Goal: Information Seeking & Learning: Learn about a topic

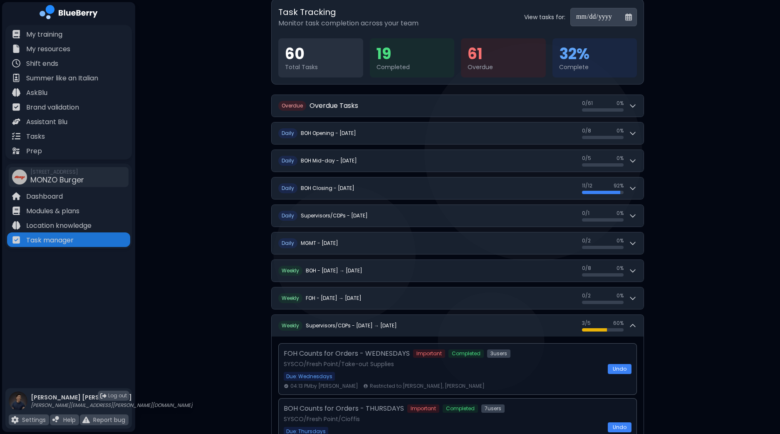
scroll to position [25, 0]
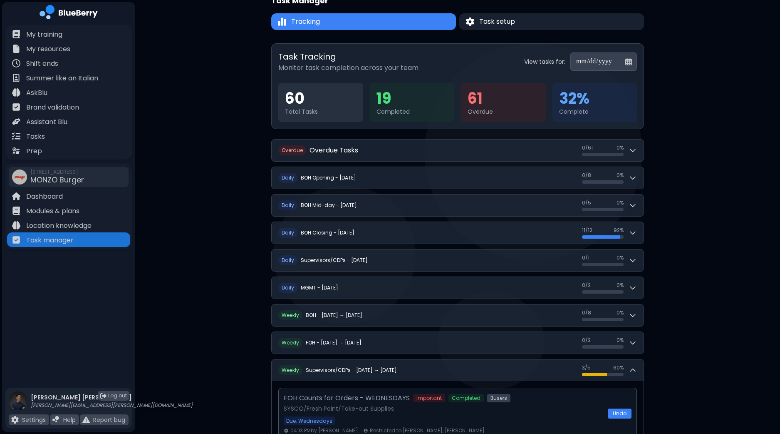
click at [626, 63] on input "**********" at bounding box center [604, 61] width 67 height 18
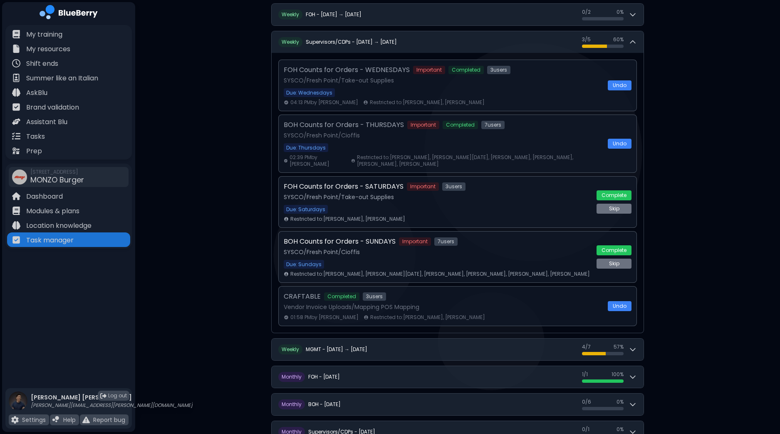
scroll to position [353, 0]
click at [629, 191] on button "Complete" at bounding box center [614, 195] width 35 height 10
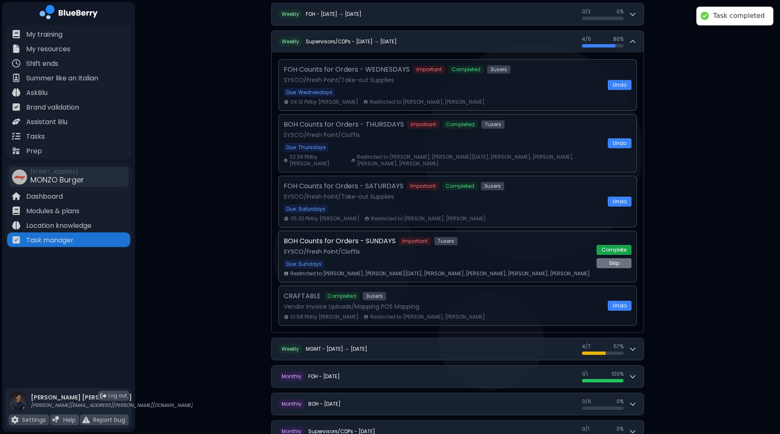
click at [625, 246] on button "Complete" at bounding box center [614, 250] width 35 height 10
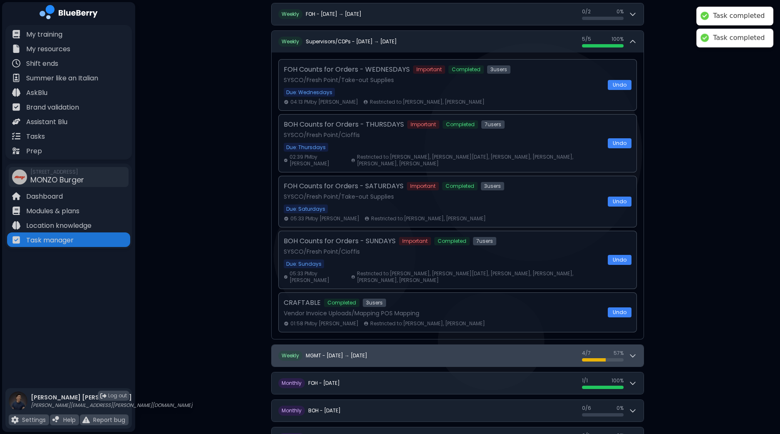
click at [638, 355] on button "W eekly MGMT - [DATE] → [DATE] 4 / 7 4 / 7 57 %" at bounding box center [458, 356] width 372 height 22
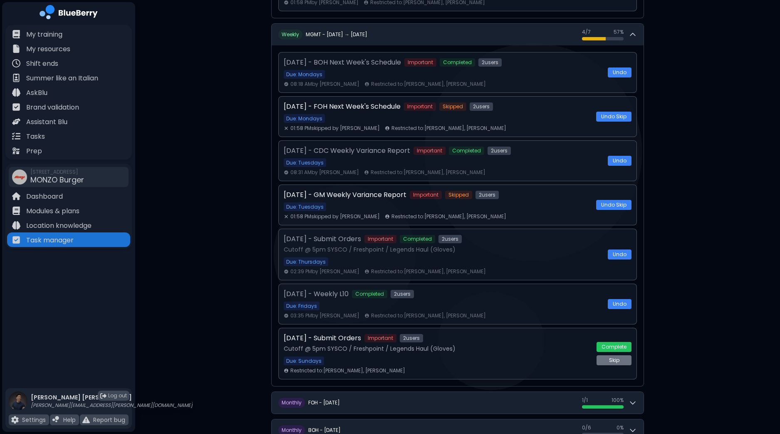
scroll to position [675, 0]
click at [616, 341] on button "Complete" at bounding box center [614, 346] width 35 height 10
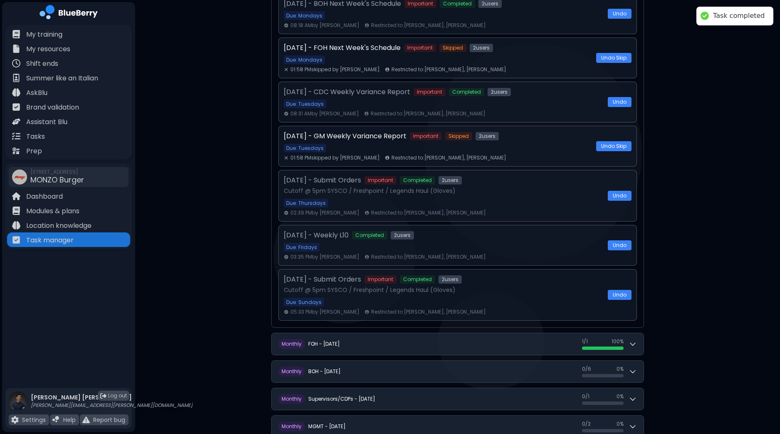
scroll to position [752, 0]
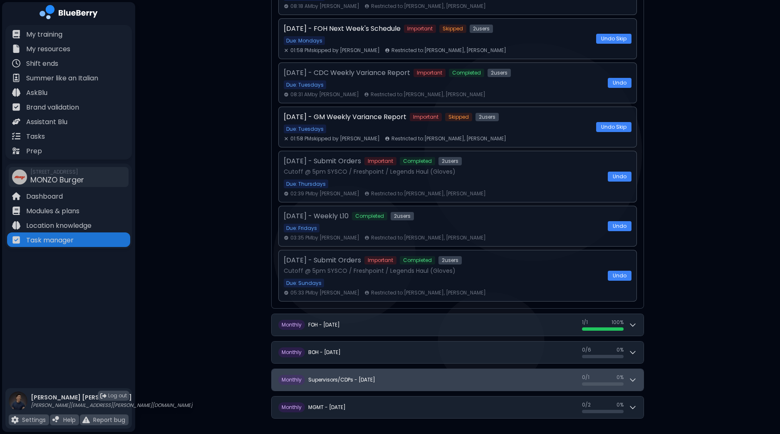
click at [640, 372] on button "M onthly Supervisors/CDPs - [DATE] 0 / 1 0 / 1 0 %" at bounding box center [458, 380] width 372 height 22
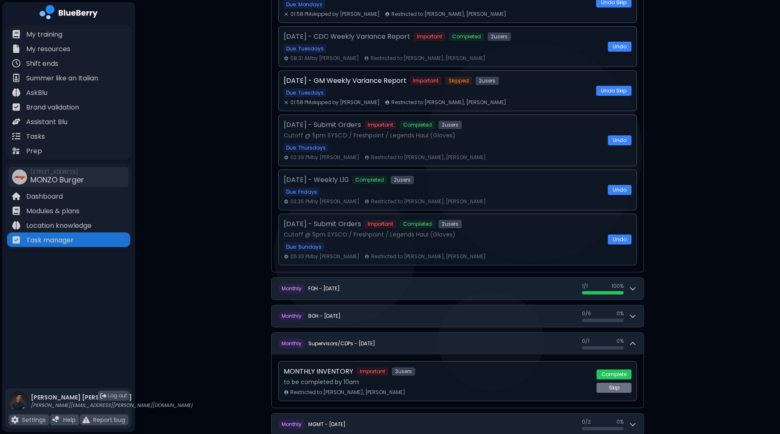
scroll to position [805, 0]
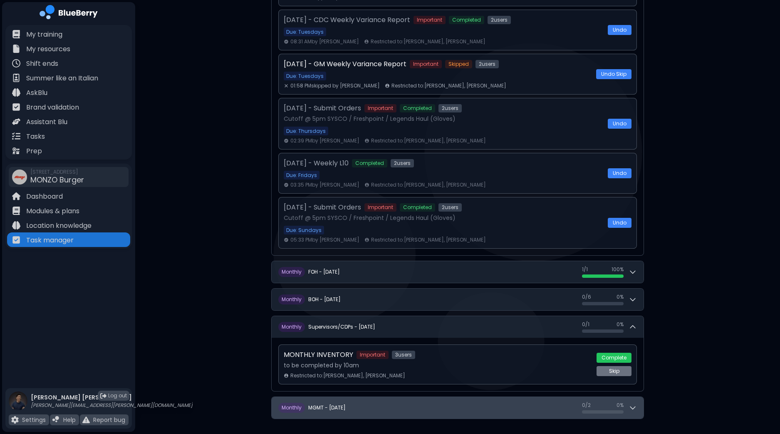
click at [632, 405] on icon at bounding box center [633, 407] width 8 height 8
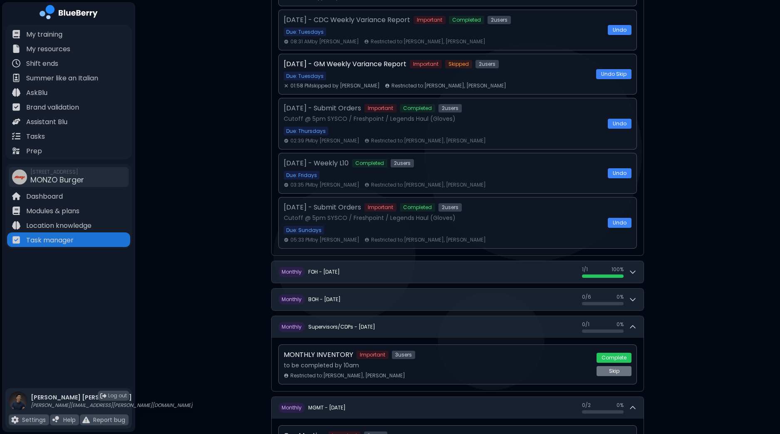
scroll to position [896, 0]
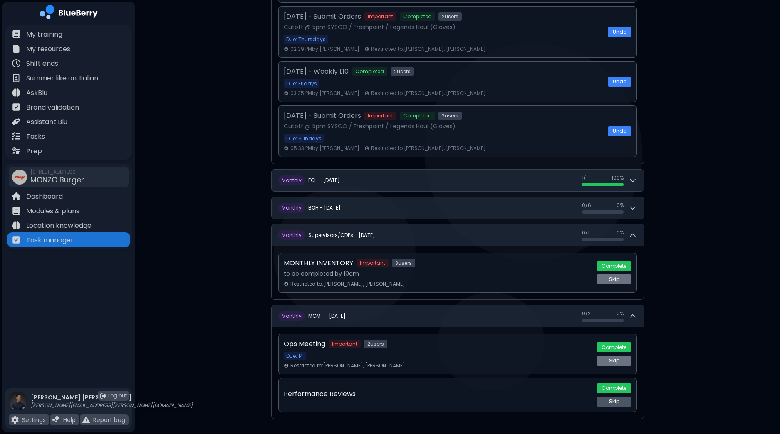
click at [620, 397] on button "Skip" at bounding box center [614, 401] width 35 height 10
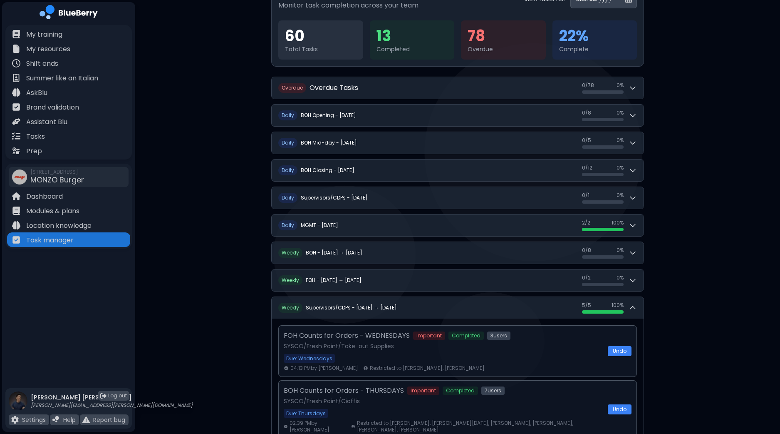
scroll to position [81, 0]
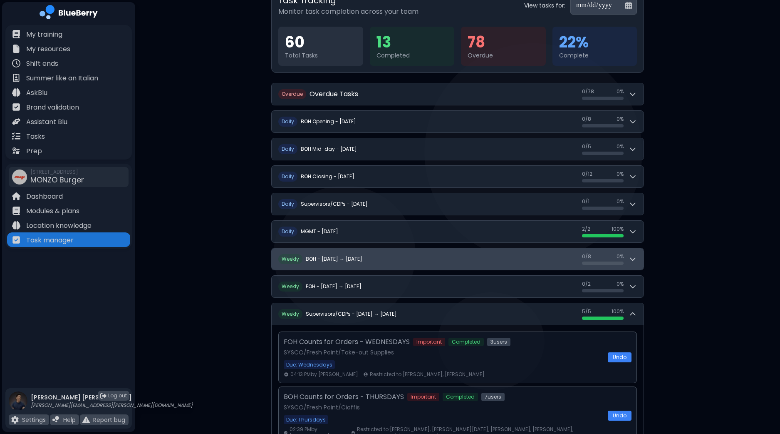
click at [641, 259] on button "W eekly BOH - [DATE] → [DATE] 0 / 8 0 / 8 0 %" at bounding box center [458, 259] width 372 height 22
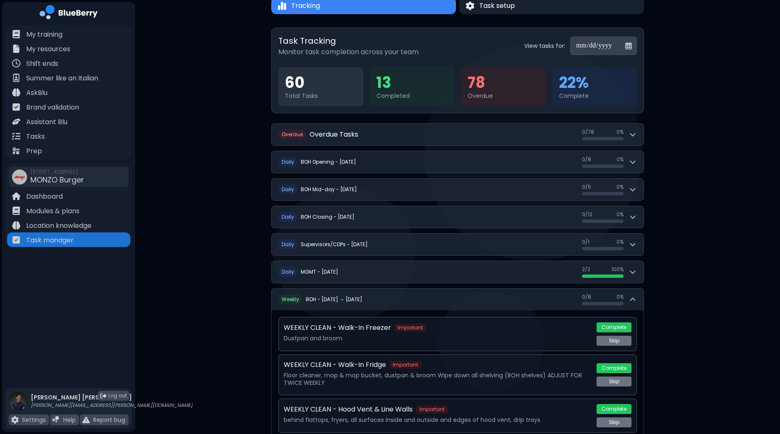
scroll to position [30, 0]
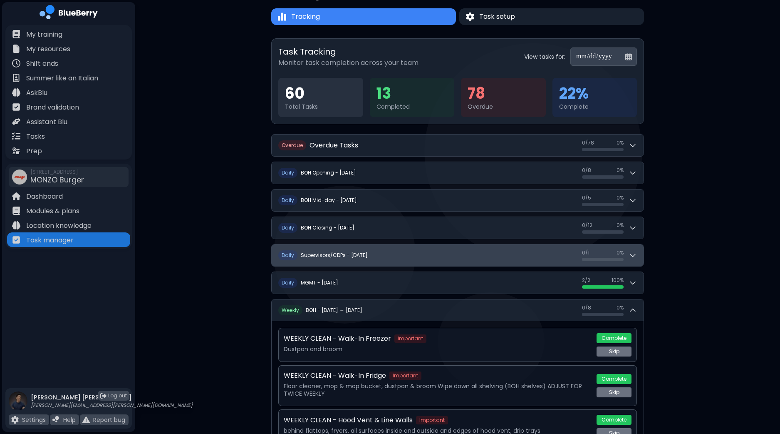
click at [632, 249] on div "0 / 1 0 / 1 0 %" at bounding box center [609, 255] width 55 height 12
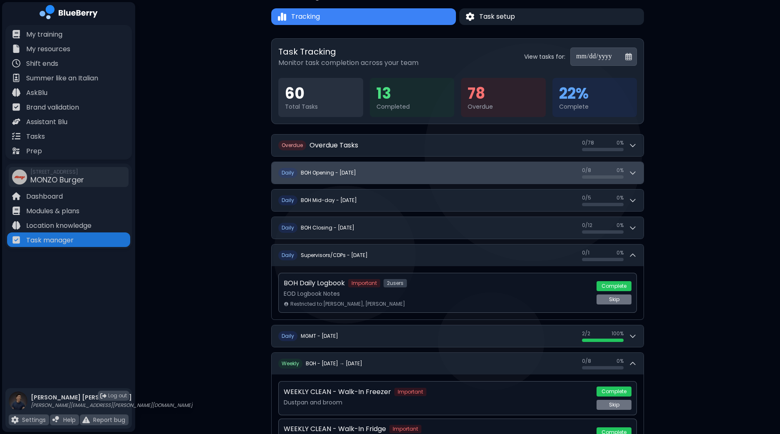
click at [637, 174] on icon at bounding box center [633, 173] width 8 height 8
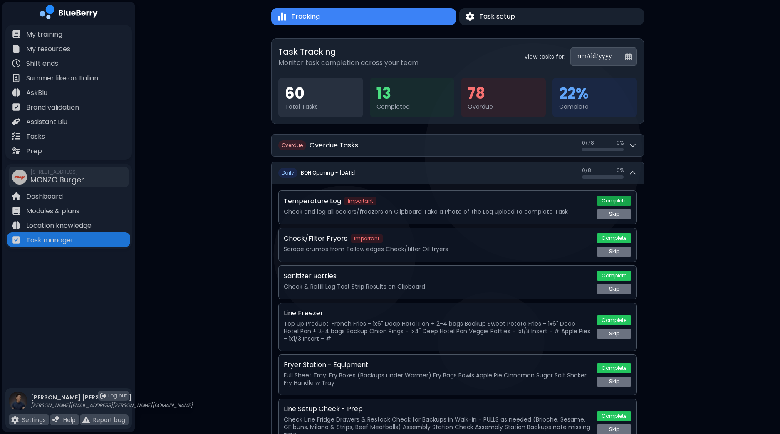
click at [620, 200] on button "Complete" at bounding box center [614, 201] width 35 height 10
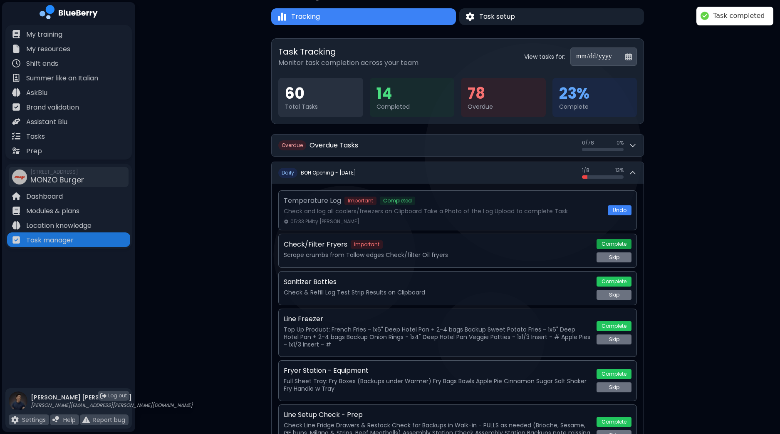
click at [621, 243] on button "Complete" at bounding box center [614, 244] width 35 height 10
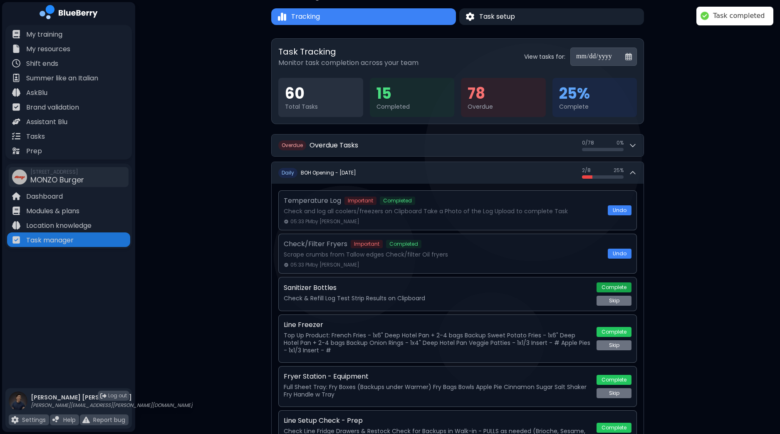
click at [616, 288] on button "Complete" at bounding box center [614, 287] width 35 height 10
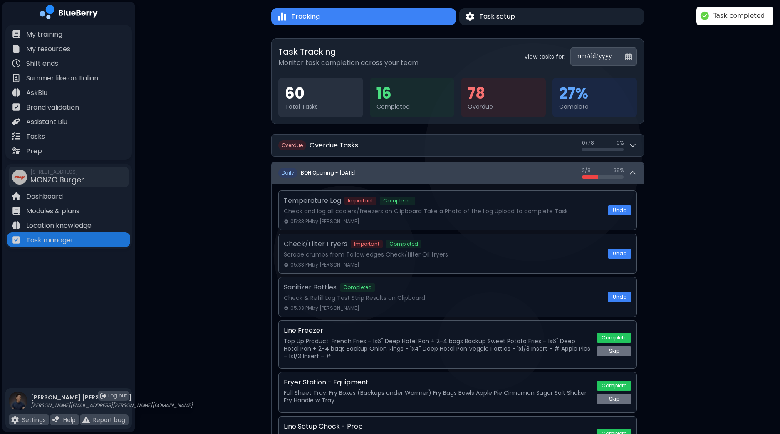
click at [633, 171] on icon at bounding box center [633, 172] width 5 height 2
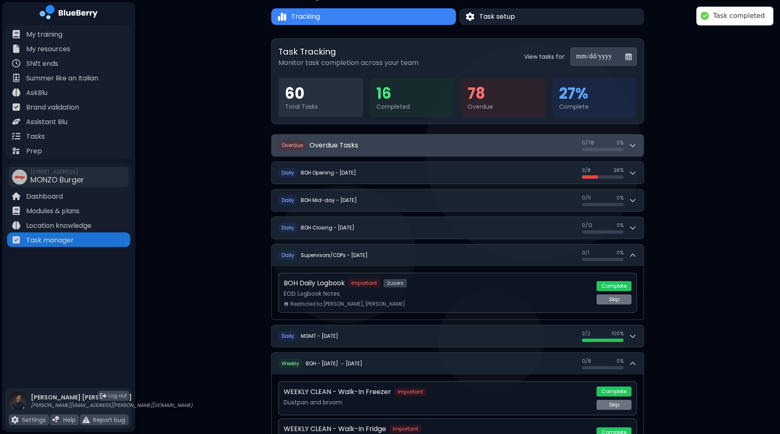
click at [633, 149] on div "0 / 78 0 / 78 0 %" at bounding box center [609, 145] width 55 height 12
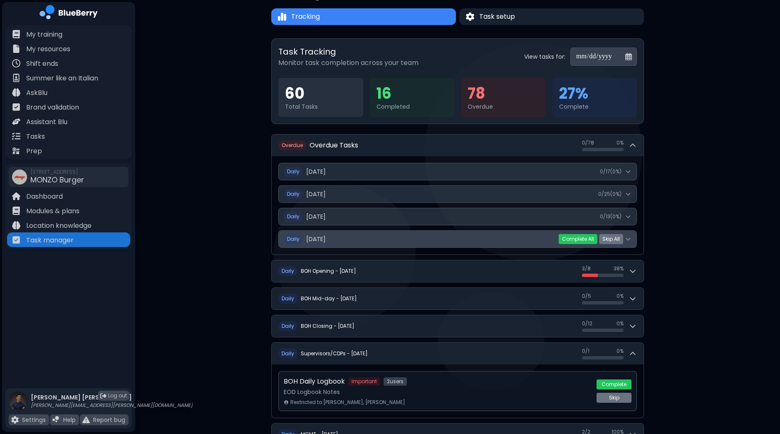
click at [632, 236] on button "Daily [DATE] 0 / 23 ( 0 %)" at bounding box center [458, 239] width 358 height 17
click at [627, 238] on icon at bounding box center [628, 239] width 7 height 7
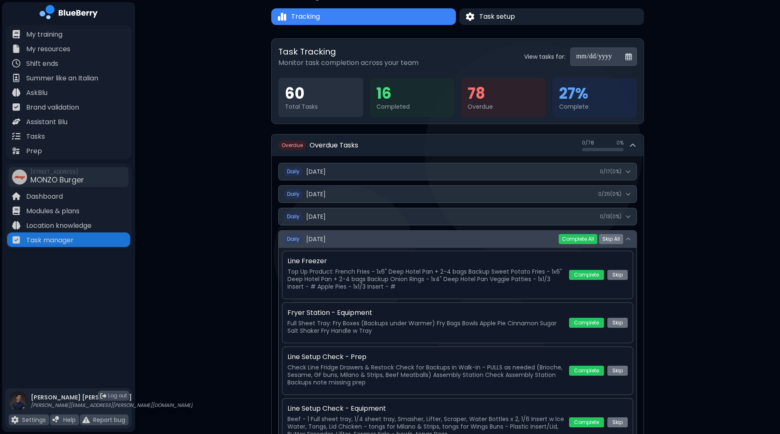
click at [628, 237] on icon at bounding box center [628, 239] width 7 height 7
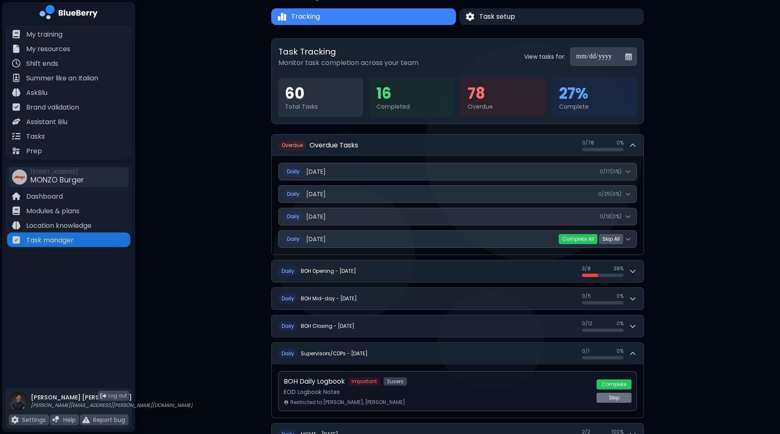
click at [614, 239] on button "Skip All" at bounding box center [611, 239] width 24 height 10
click at [594, 239] on button "Yes" at bounding box center [596, 239] width 15 height 8
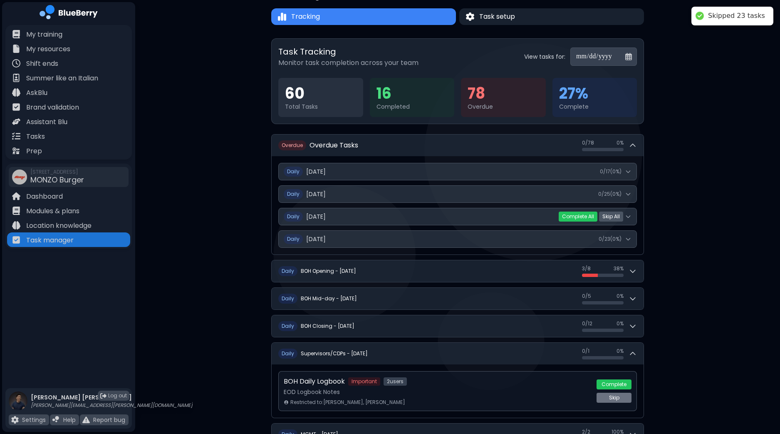
click at [614, 216] on button "Skip All" at bounding box center [611, 216] width 24 height 10
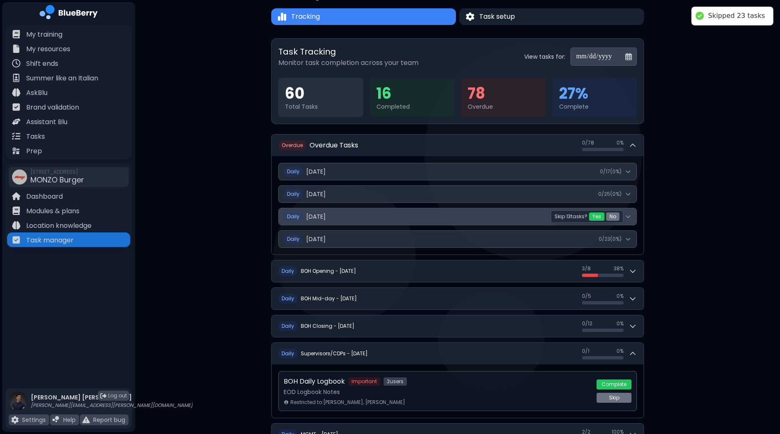
click at [593, 213] on button "Yes" at bounding box center [596, 216] width 15 height 8
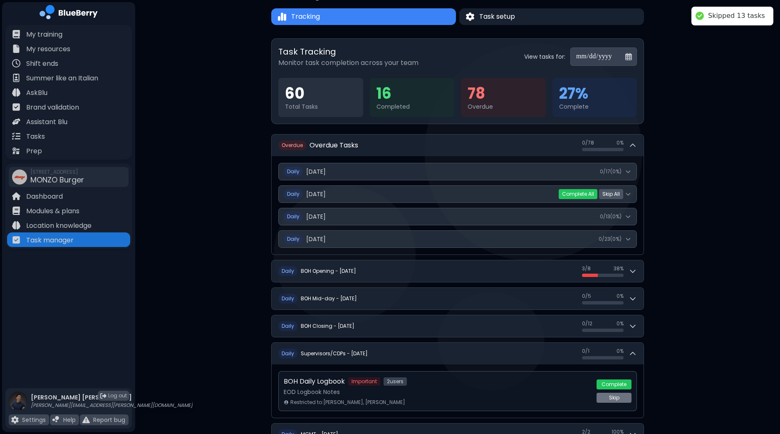
click at [615, 191] on button "Skip All" at bounding box center [611, 194] width 24 height 10
click at [598, 193] on button "Yes" at bounding box center [596, 194] width 15 height 8
click at [614, 172] on button "Skip All" at bounding box center [611, 171] width 24 height 10
click at [593, 171] on button "Yes" at bounding box center [596, 171] width 15 height 8
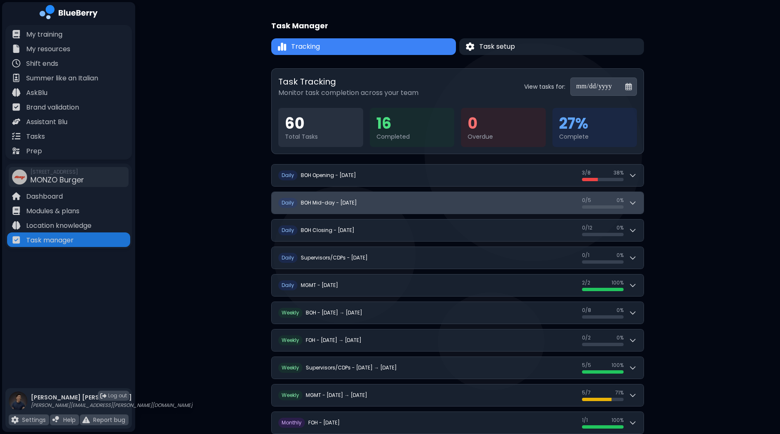
click at [641, 206] on button "D aily BOH Mid-day - Sunday, October 5 0 / 5 0 / 5 0 %" at bounding box center [458, 203] width 372 height 22
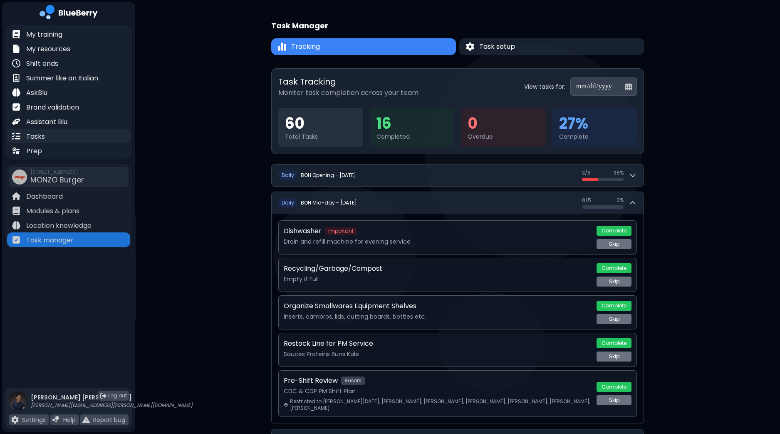
click at [44, 133] on p "Tasks" at bounding box center [35, 137] width 19 height 10
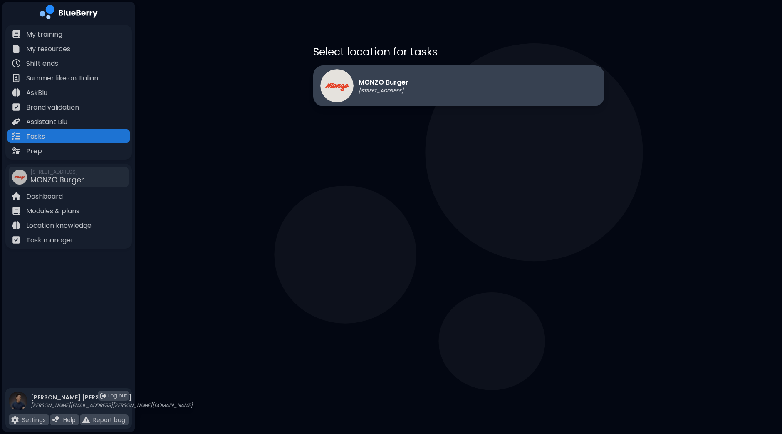
click at [409, 94] on p "[STREET_ADDRESS]" at bounding box center [384, 90] width 50 height 7
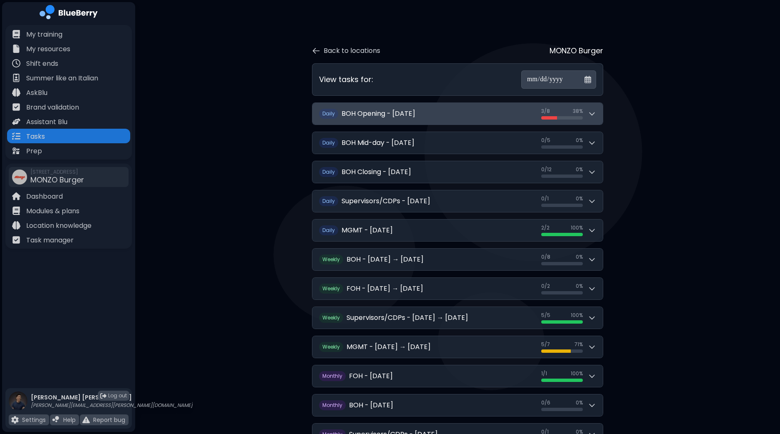
click at [596, 112] on icon at bounding box center [592, 113] width 8 height 8
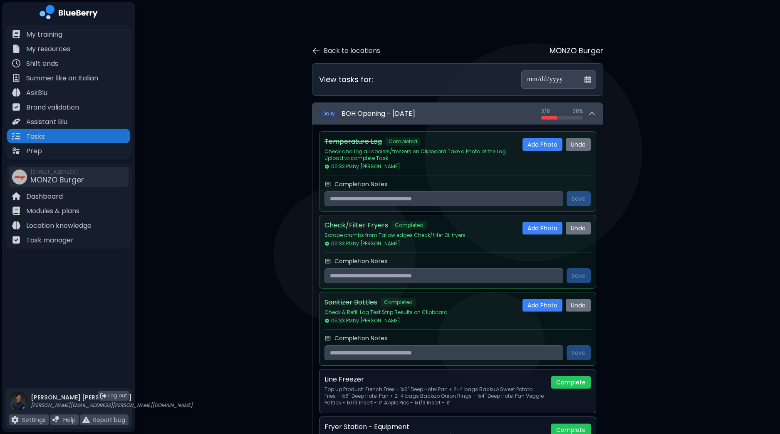
click at [595, 110] on icon at bounding box center [592, 113] width 8 height 8
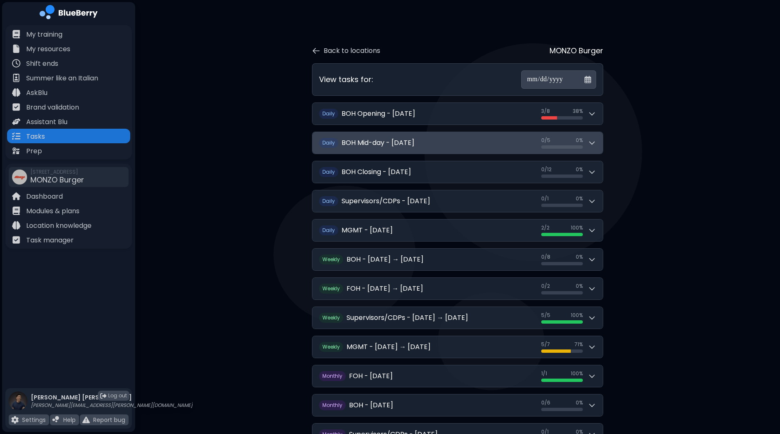
click at [601, 146] on button "D aily BOH Mid-day - Sunday, October 5 0 / 5 0 / 5 0 %" at bounding box center [458, 143] width 290 height 22
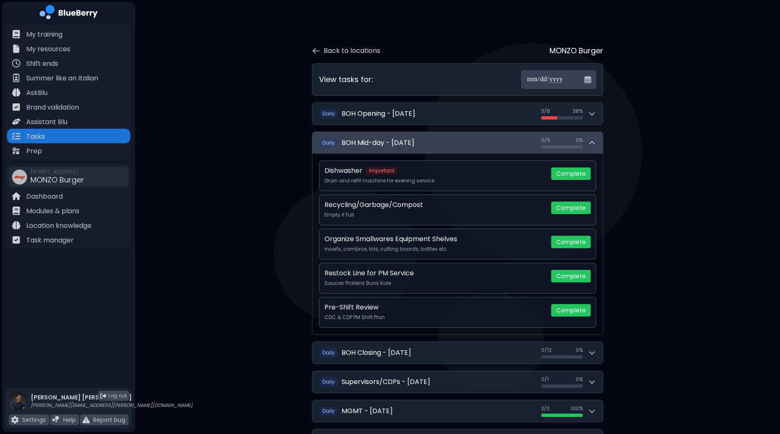
click at [597, 146] on button "D aily BOH Mid-day - Sunday, October 5 0 / 5 0 / 5 0 %" at bounding box center [458, 143] width 290 height 22
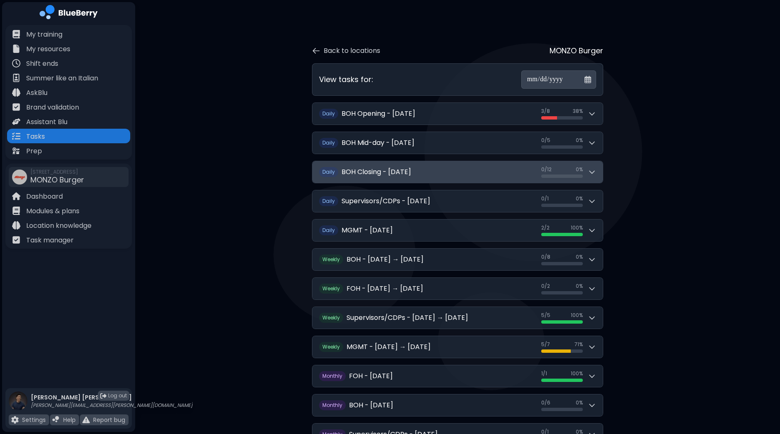
click at [598, 172] on button "D aily BOH Closing - Sunday, October 5 0 / 12 0 / 12 0 %" at bounding box center [458, 172] width 290 height 22
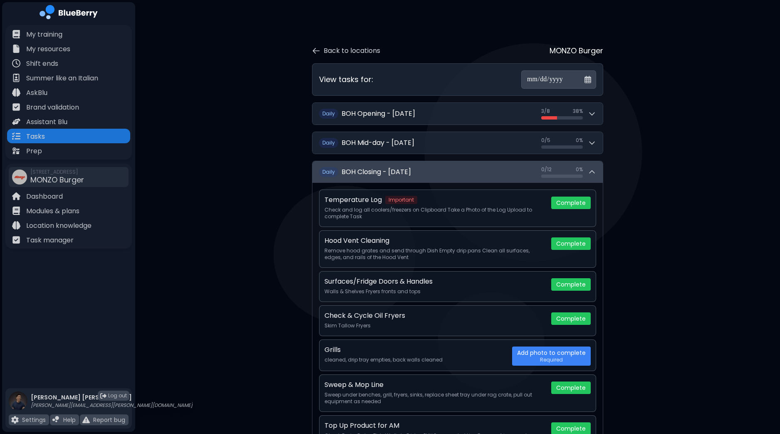
click at [598, 172] on button "D aily BOH Closing - Sunday, October 5 0 / 12 0 / 12 0 %" at bounding box center [458, 172] width 290 height 22
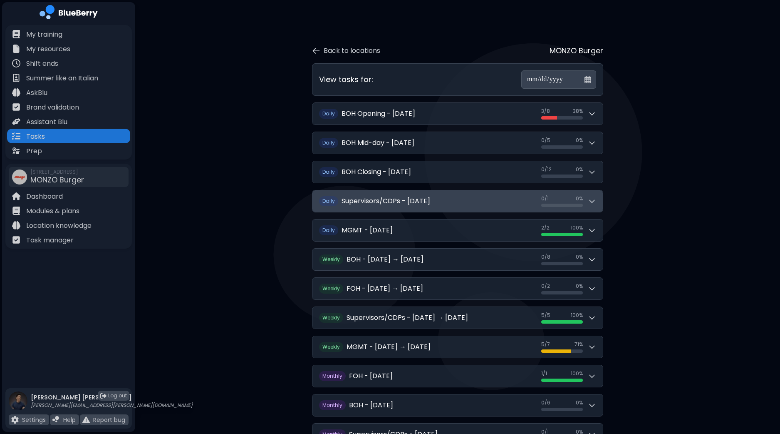
click at [593, 203] on icon at bounding box center [592, 201] width 8 height 8
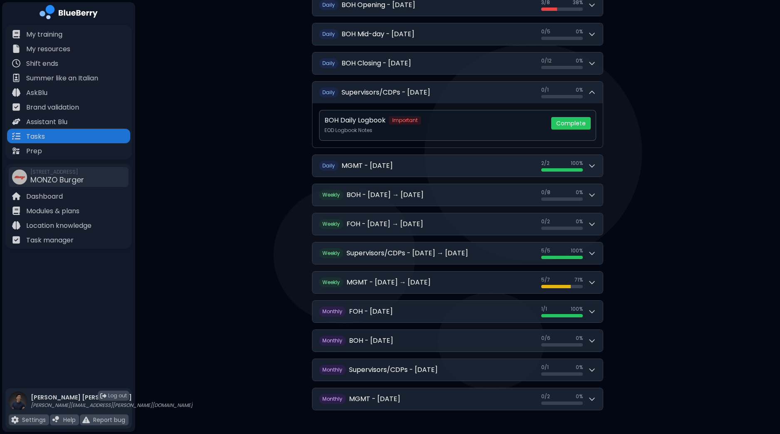
scroll to position [115, 0]
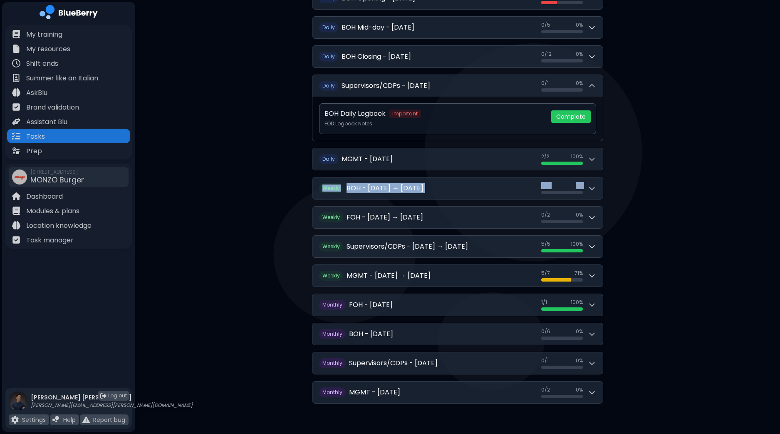
drag, startPoint x: 779, startPoint y: 196, endPoint x: 782, endPoint y: 164, distance: 32.1
click at [780, 164] on html "**********" at bounding box center [390, 161] width 780 height 552
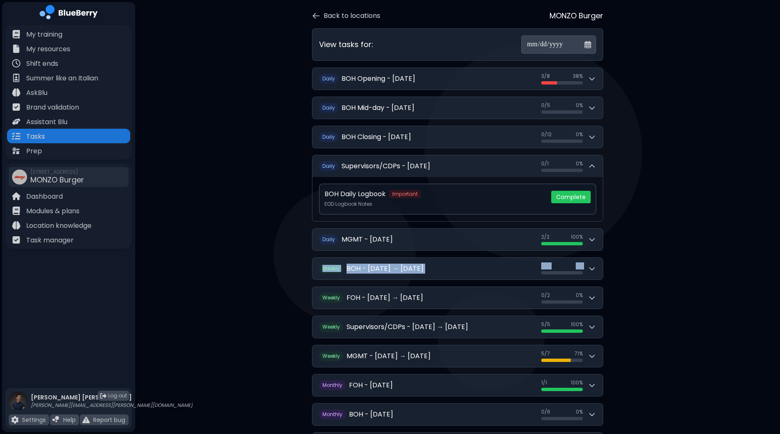
scroll to position [29, 0]
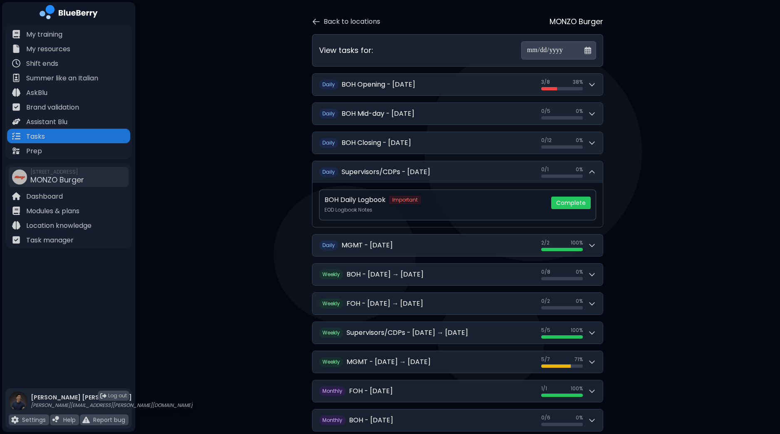
click at [692, 98] on div "**********" at bounding box center [457, 247] width 645 height 552
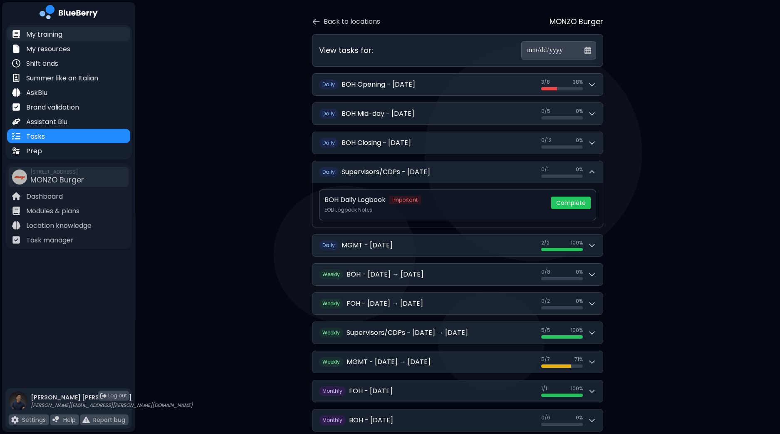
click at [80, 35] on div "My training" at bounding box center [68, 34] width 123 height 15
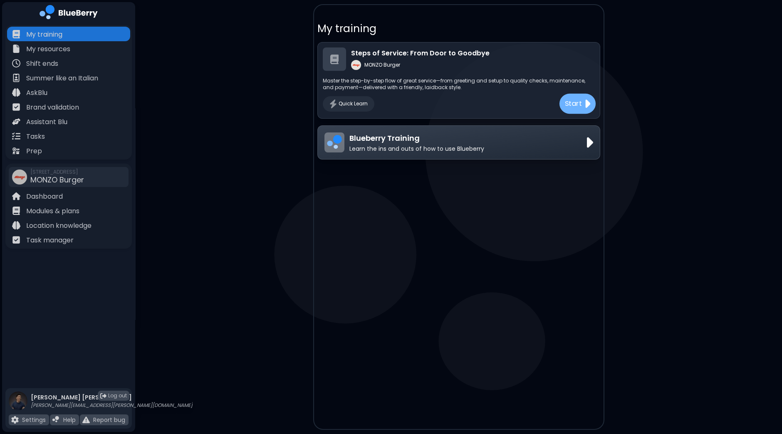
click at [571, 101] on p "Start" at bounding box center [573, 104] width 17 height 10
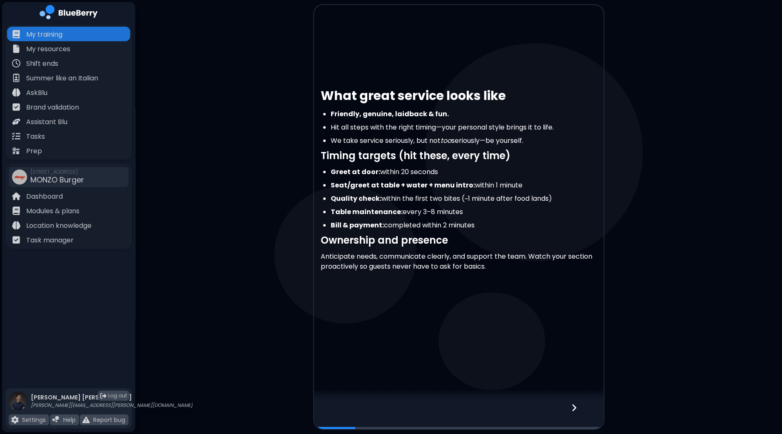
click at [571, 411] on div at bounding box center [579, 414] width 49 height 27
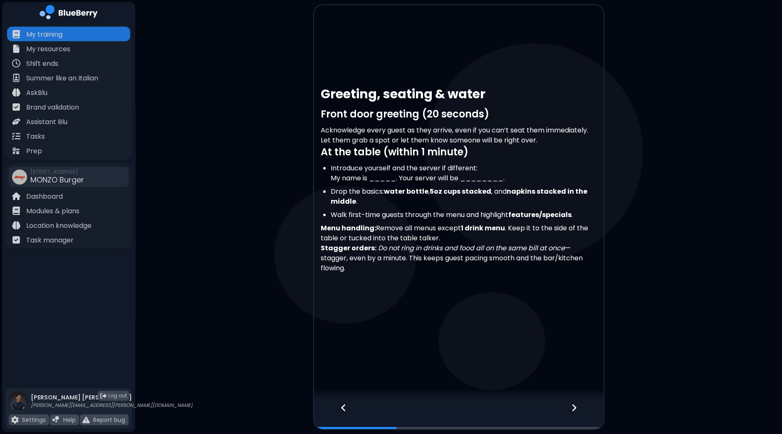
click at [571, 411] on div at bounding box center [579, 414] width 49 height 27
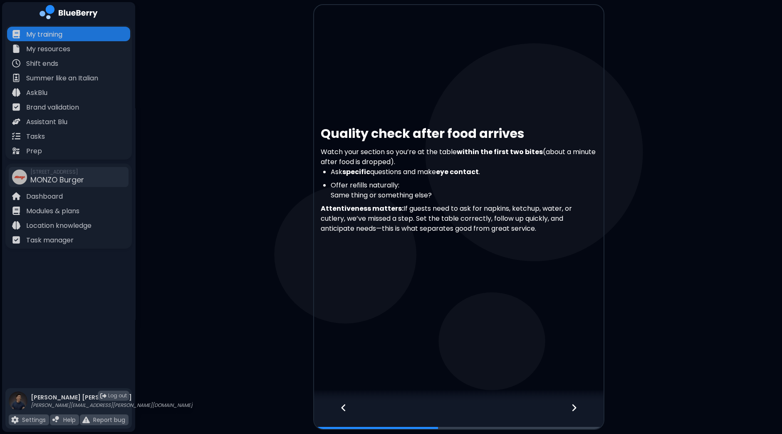
click at [571, 411] on div at bounding box center [579, 414] width 49 height 27
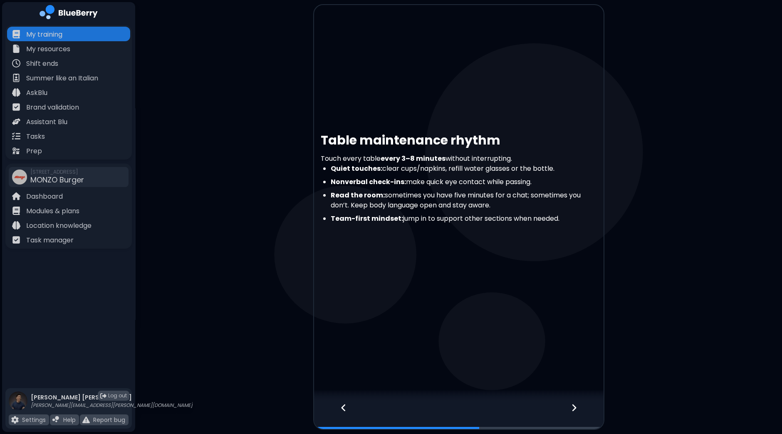
click at [571, 411] on div at bounding box center [579, 414] width 49 height 27
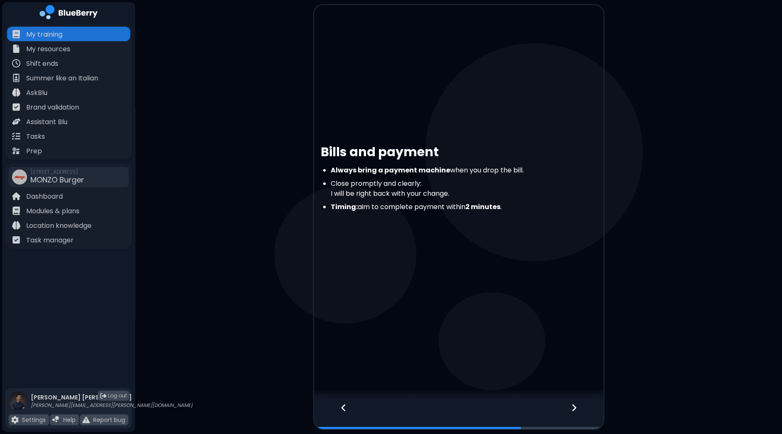
click at [571, 411] on div at bounding box center [579, 414] width 49 height 27
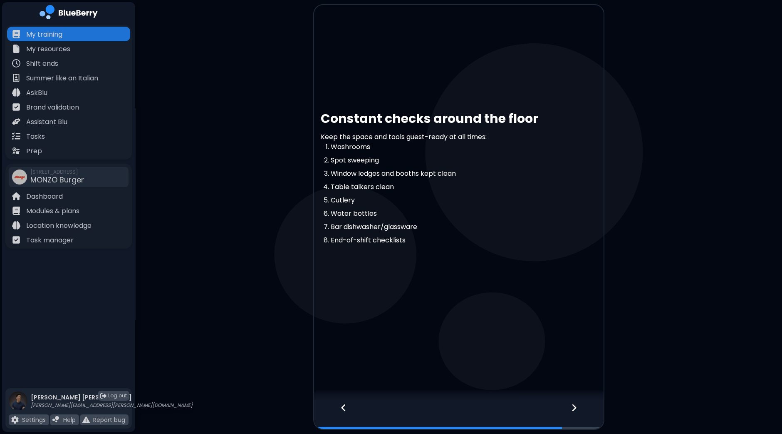
click at [571, 411] on div at bounding box center [579, 414] width 49 height 27
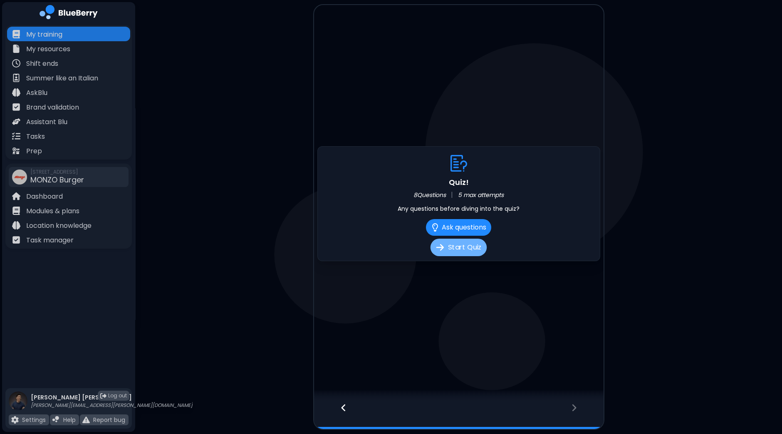
click at [454, 242] on button "Start Quiz" at bounding box center [459, 246] width 56 height 17
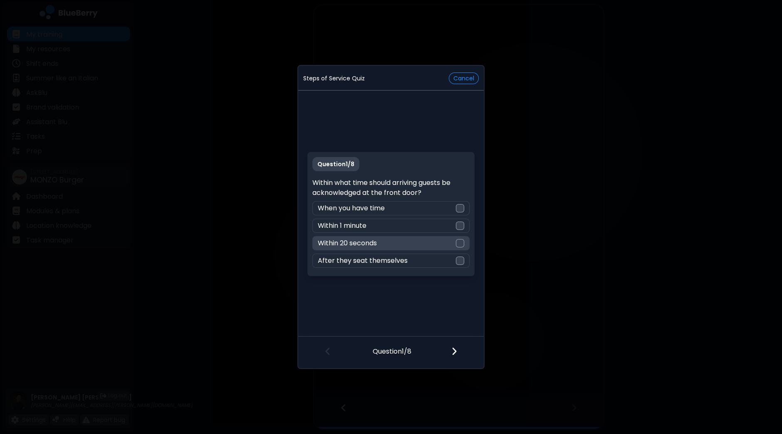
click at [461, 243] on div at bounding box center [460, 243] width 8 height 8
click at [447, 348] on div at bounding box center [459, 351] width 49 height 31
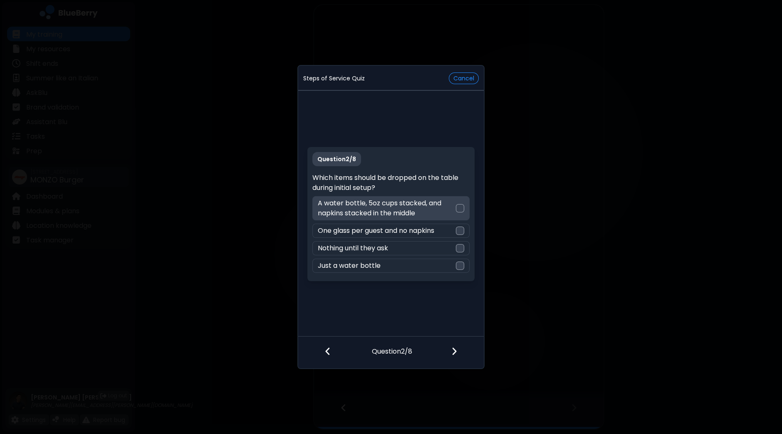
click at [462, 209] on div at bounding box center [460, 208] width 8 height 8
click at [459, 353] on div at bounding box center [459, 351] width 49 height 31
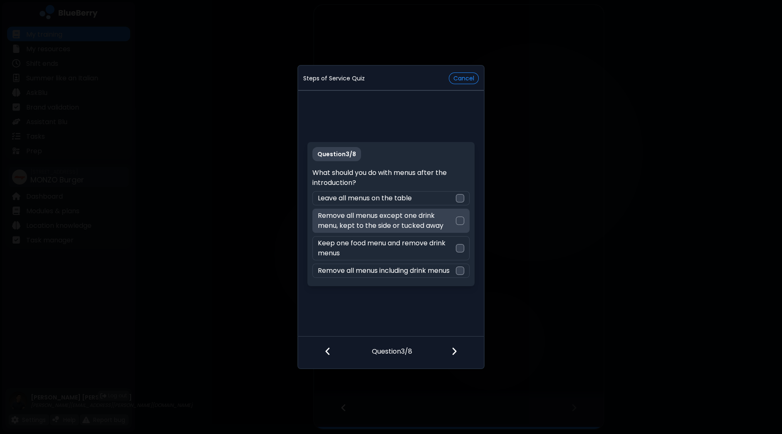
click at [461, 221] on div at bounding box center [460, 220] width 8 height 8
click at [459, 353] on div at bounding box center [459, 351] width 49 height 31
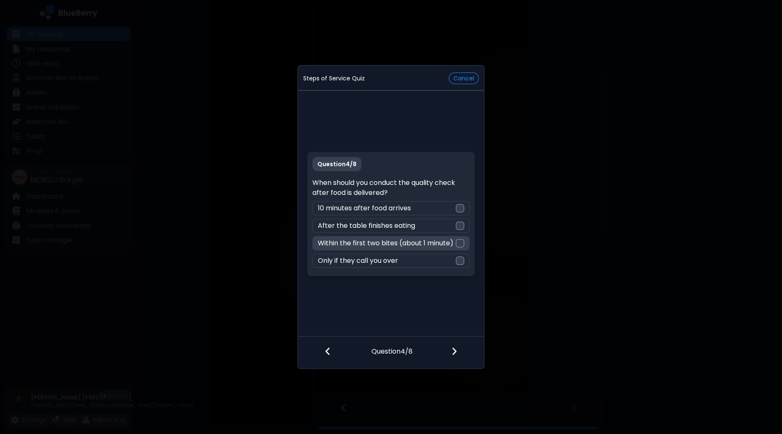
click at [460, 242] on div at bounding box center [460, 243] width 8 height 8
click at [458, 353] on div at bounding box center [459, 351] width 49 height 31
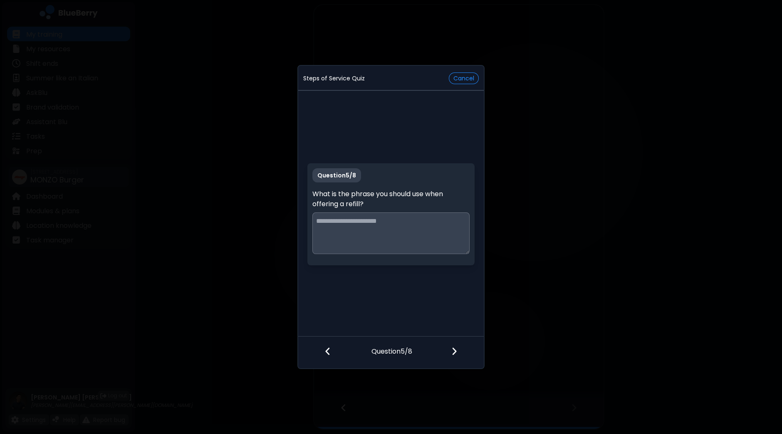
click at [412, 238] on textarea at bounding box center [391, 233] width 157 height 42
type textarea "**********"
click at [454, 346] on div at bounding box center [459, 351] width 49 height 31
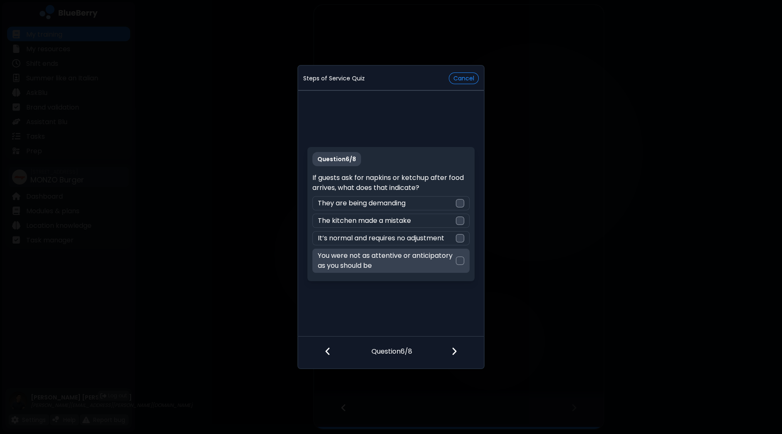
click at [463, 261] on div at bounding box center [460, 260] width 8 height 8
click at [449, 349] on div at bounding box center [459, 351] width 49 height 31
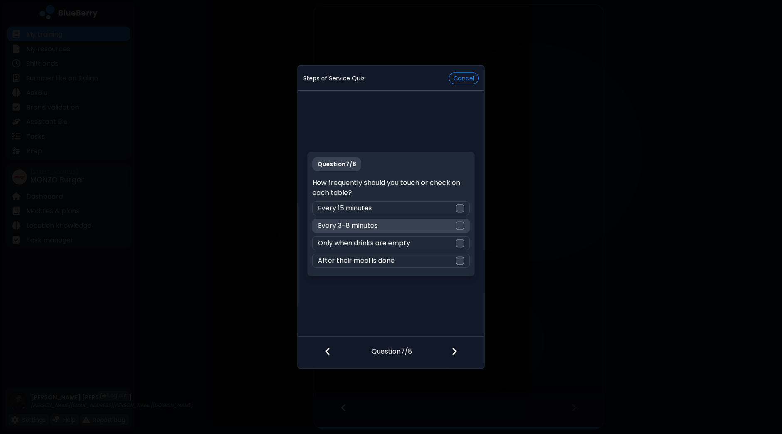
click at [463, 223] on div at bounding box center [460, 225] width 8 height 8
click at [456, 348] on img at bounding box center [455, 350] width 6 height 9
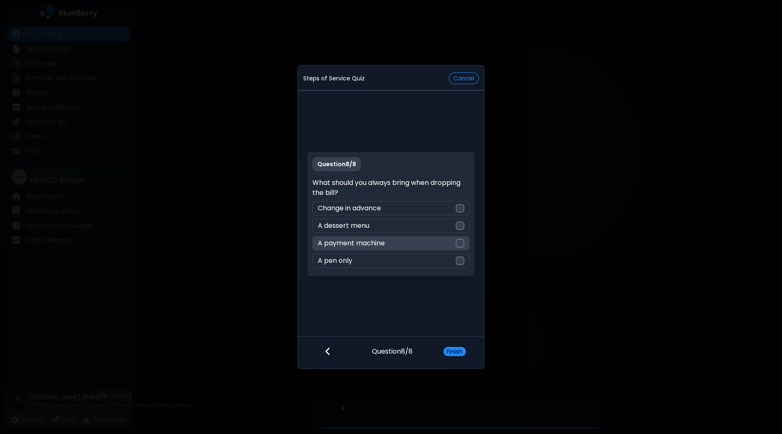
click at [457, 242] on div at bounding box center [460, 243] width 8 height 8
click at [455, 350] on button "Finish" at bounding box center [455, 351] width 22 height 9
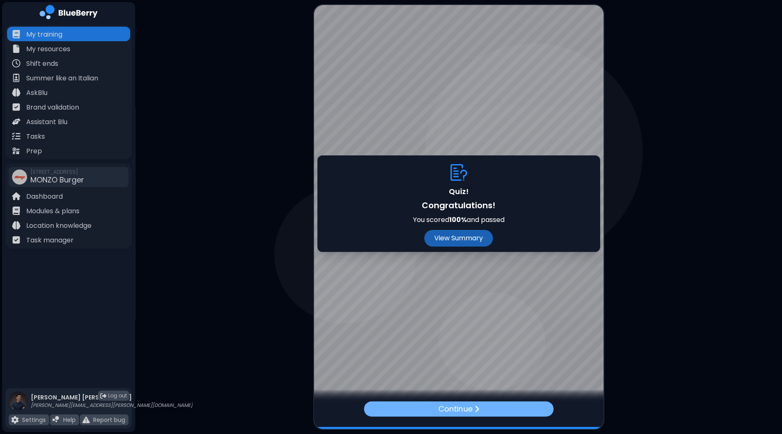
click at [457, 407] on p "Continue" at bounding box center [455, 408] width 34 height 12
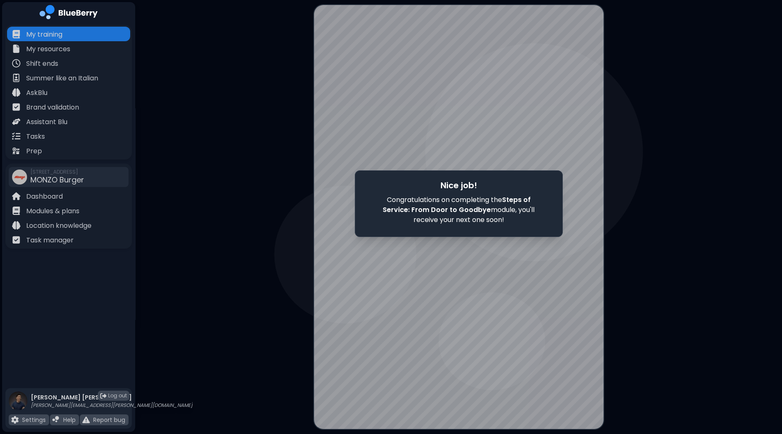
click at [443, 226] on div "Nice job! Congratulations on completing the Steps of Service: From Door to Good…" at bounding box center [459, 203] width 208 height 67
